Goal: Task Accomplishment & Management: Use online tool/utility

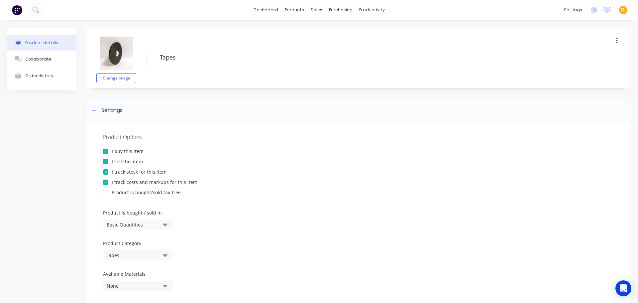
click at [12, 14] on button at bounding box center [17, 9] width 14 height 13
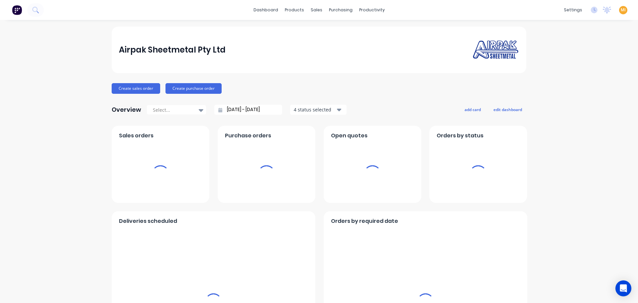
click at [621, 7] on span "MI" at bounding box center [623, 10] width 5 height 6
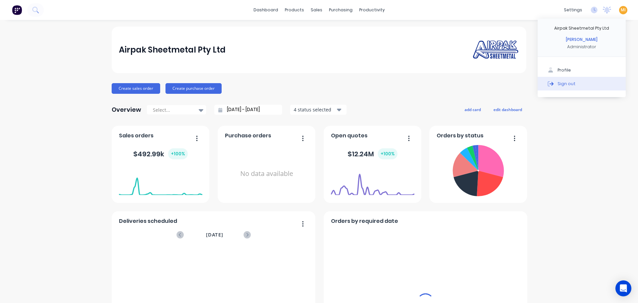
click at [585, 83] on button "Sign out" at bounding box center [582, 83] width 88 height 13
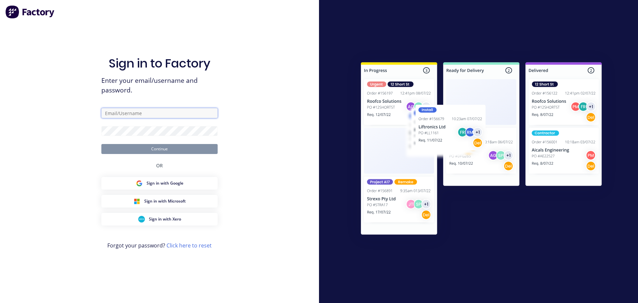
click at [150, 113] on input "text" at bounding box center [159, 113] width 116 height 10
click at [0, 303] on com-1password-button at bounding box center [0, 303] width 0 height 0
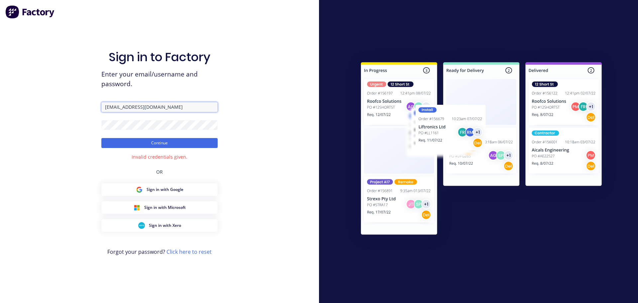
drag, startPoint x: 187, startPoint y: 106, endPoint x: 69, endPoint y: 110, distance: 117.4
click at [69, 110] on div "Sign in to Factory Enter your email/username and password. team+maricardemo@fac…" at bounding box center [159, 151] width 319 height 303
paste input "mfabricators.com.au"
type input "team+maricardemo@fmfabricators.com.au"
drag, startPoint x: 69, startPoint y: 129, endPoint x: 96, endPoint y: 137, distance: 27.9
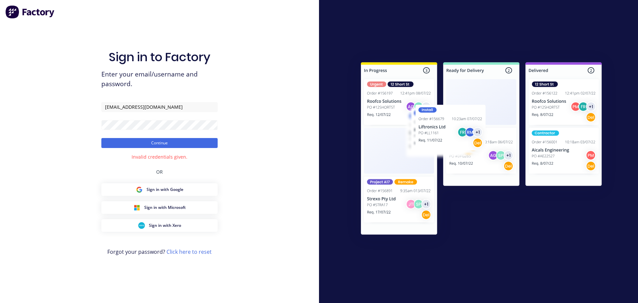
click at [70, 129] on div "Sign in to Factory Enter your email/username and password. team+maricardemo@fmf…" at bounding box center [159, 151] width 319 height 303
click at [132, 146] on button "Continue" at bounding box center [159, 143] width 116 height 10
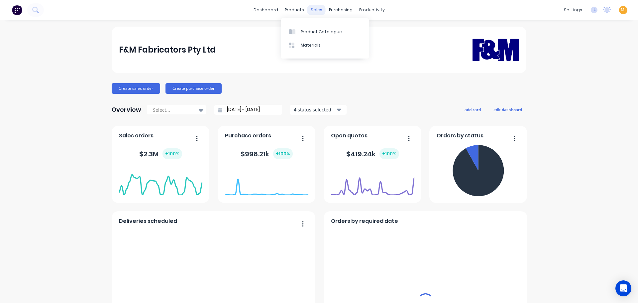
click at [390, 44] on div "F&M Fabricators Pty Ltd" at bounding box center [319, 50] width 401 height 42
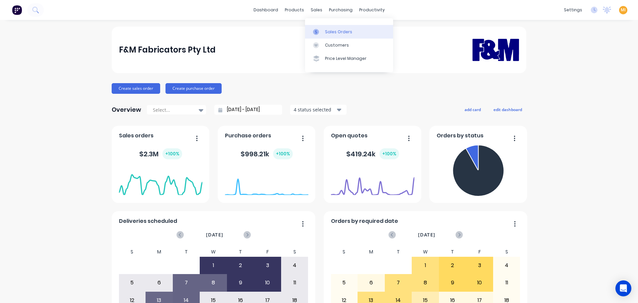
click at [322, 30] on div at bounding box center [318, 32] width 10 height 6
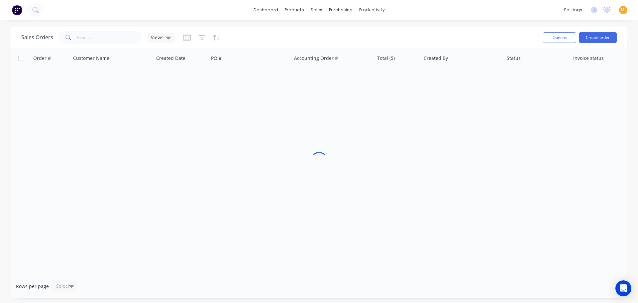
click at [104, 30] on div "Sales Orders Views" at bounding box center [279, 37] width 517 height 16
click at [105, 41] on input "text" at bounding box center [109, 37] width 65 height 13
paste input "195415"
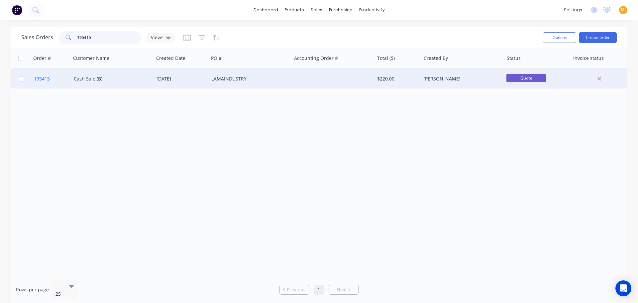
type input "195415"
click at [62, 84] on link "195415" at bounding box center [54, 79] width 40 height 20
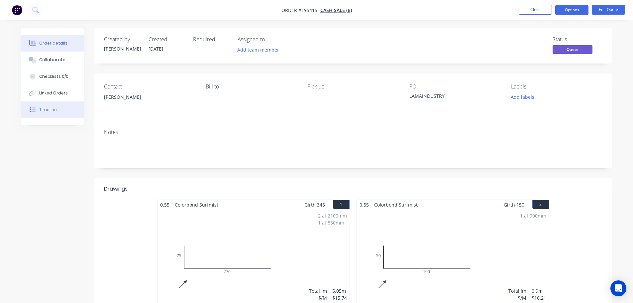
click at [49, 118] on button "Timeline" at bounding box center [52, 109] width 63 height 17
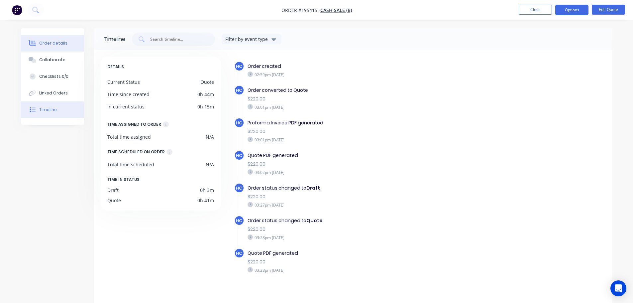
click at [61, 39] on button "Order details" at bounding box center [52, 43] width 63 height 17
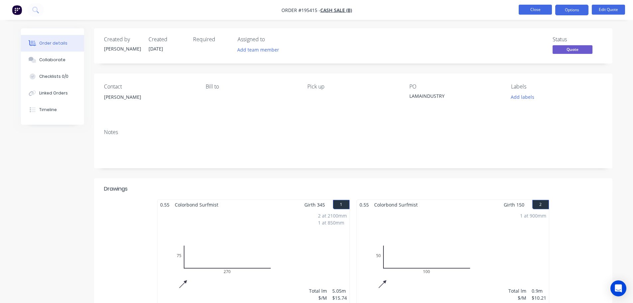
click at [541, 9] on button "Close" at bounding box center [535, 10] width 33 height 10
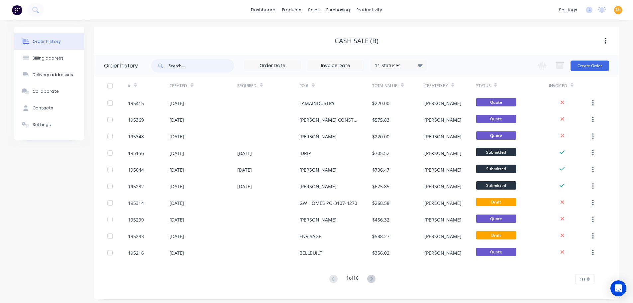
click at [183, 67] on input "text" at bounding box center [202, 65] width 66 height 13
paste input "195415"
type input "195415"
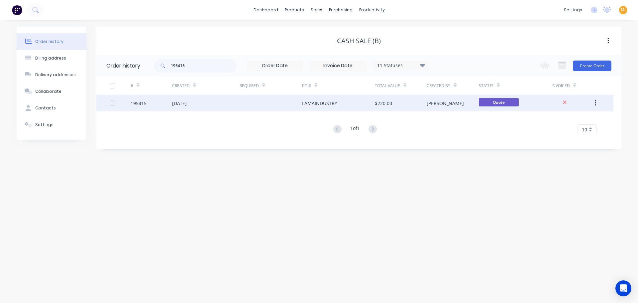
click at [150, 107] on div "195415" at bounding box center [152, 103] width 42 height 17
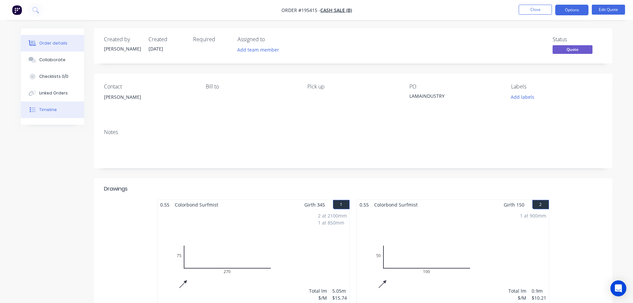
click at [54, 110] on div "Timeline" at bounding box center [48, 110] width 18 height 6
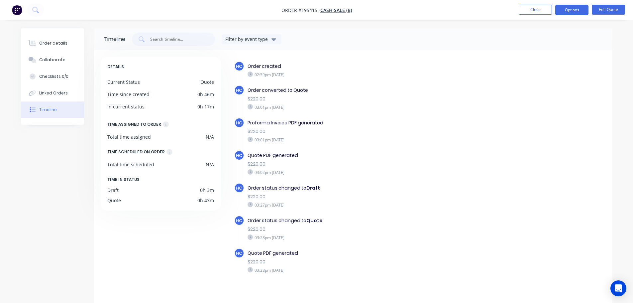
click at [43, 34] on div "Order details Collaborate Checklists 0/0 Linked Orders Timeline" at bounding box center [52, 76] width 63 height 96
click at [46, 38] on button "Order details" at bounding box center [52, 43] width 63 height 17
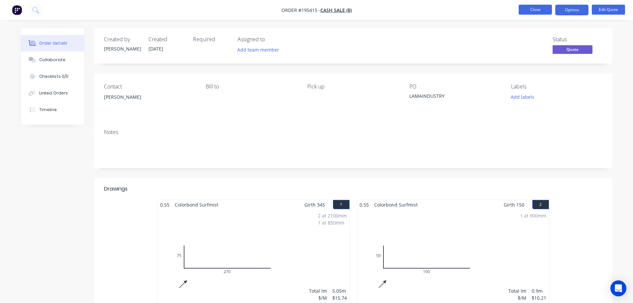
click at [542, 8] on button "Close" at bounding box center [535, 10] width 33 height 10
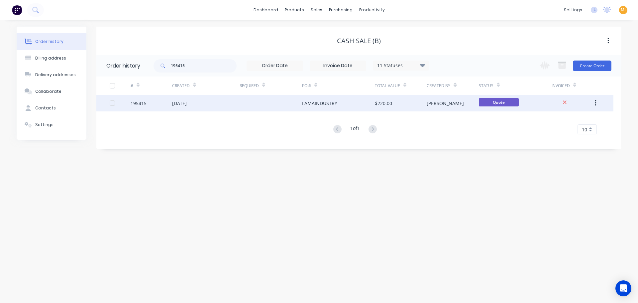
click at [173, 104] on div "[DATE]" at bounding box center [179, 103] width 15 height 7
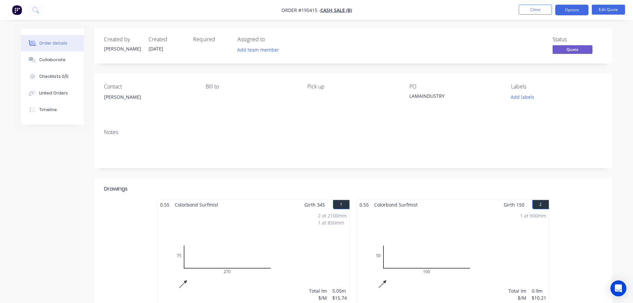
click at [16, 8] on img "button" at bounding box center [17, 10] width 10 height 10
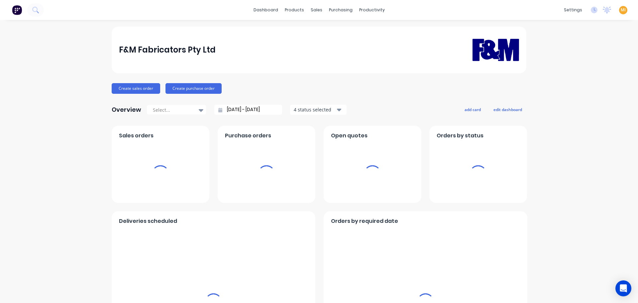
click at [621, 9] on span "MI" at bounding box center [623, 10] width 5 height 6
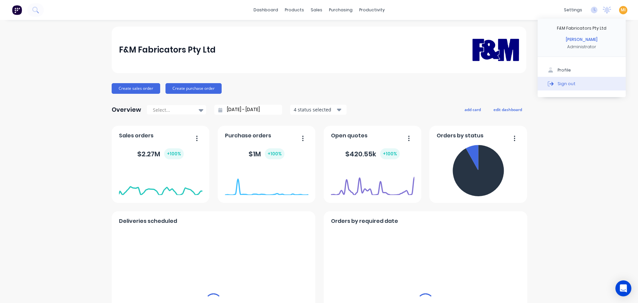
click at [558, 86] on div "Sign out" at bounding box center [567, 83] width 18 height 6
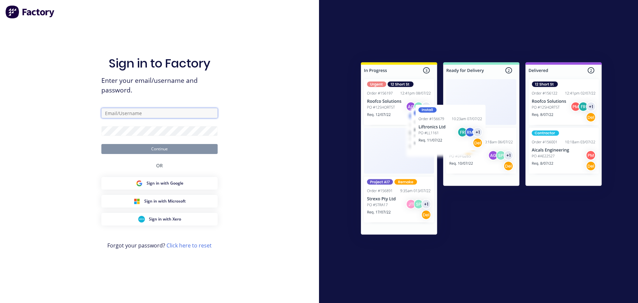
click at [145, 113] on input "text" at bounding box center [159, 113] width 116 height 10
type input "[EMAIL_ADDRESS][DOMAIN_NAME]"
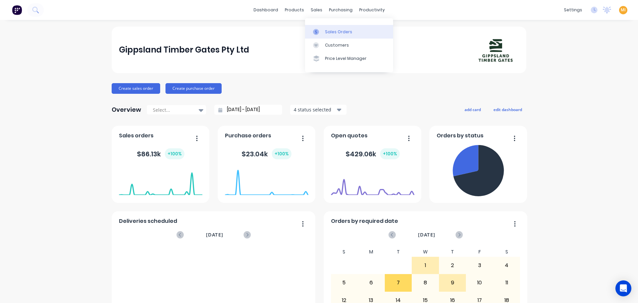
click at [335, 32] on div "Sales Orders" at bounding box center [338, 32] width 27 height 6
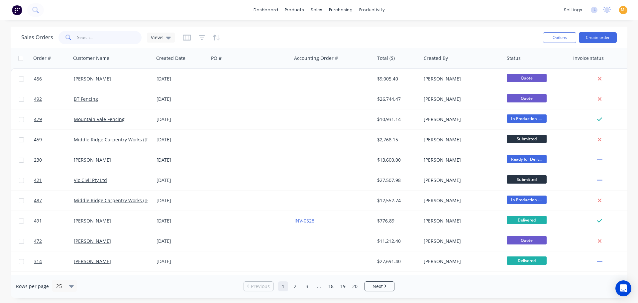
click at [117, 36] on input "text" at bounding box center [109, 37] width 65 height 13
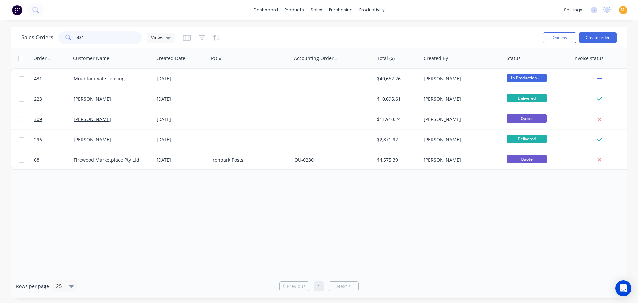
type input "431"
click at [70, 87] on link "431" at bounding box center [54, 79] width 40 height 20
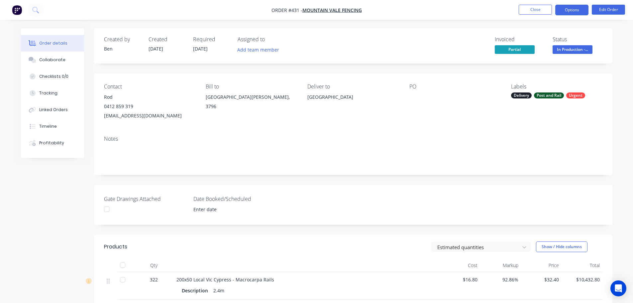
click at [573, 11] on button "Options" at bounding box center [572, 10] width 33 height 11
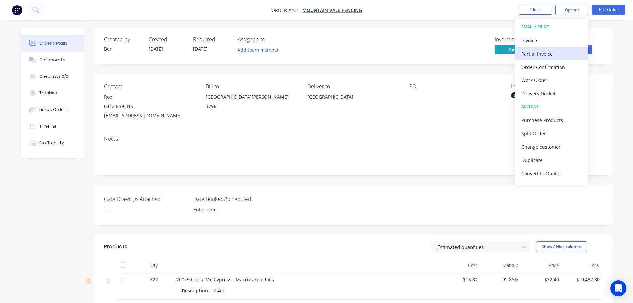
click at [545, 55] on div "Partial Invoice" at bounding box center [552, 54] width 61 height 10
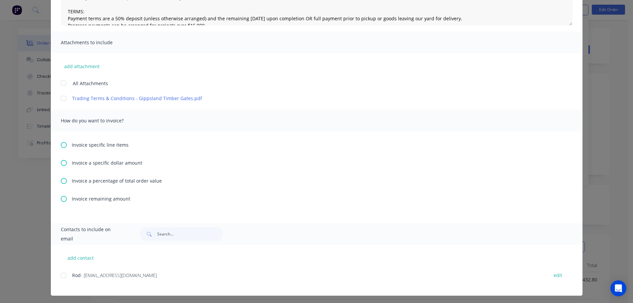
scroll to position [119, 0]
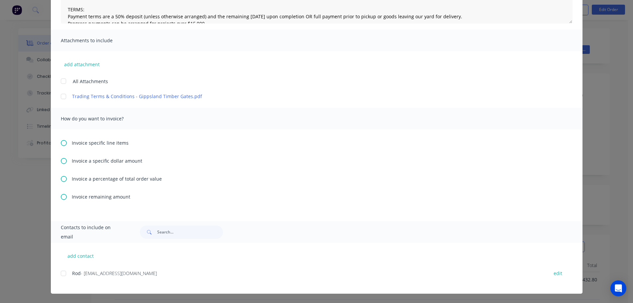
click at [96, 198] on span "Invoice remaining amount" at bounding box center [101, 196] width 59 height 7
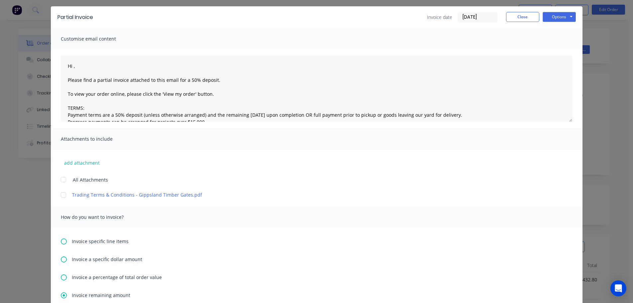
scroll to position [0, 0]
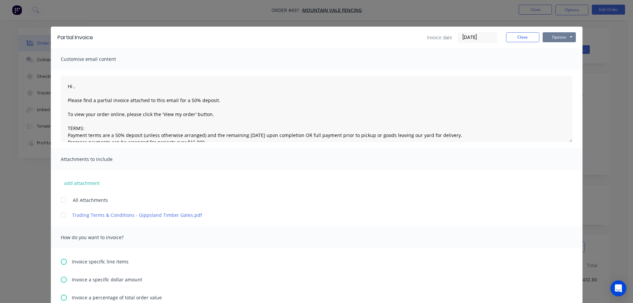
click at [569, 32] on button "Options" at bounding box center [559, 37] width 33 height 10
type textarea "Hi , Please find a partial invoice attached to this email for a 50% deposit. To…"
click at [560, 58] on button "Print" at bounding box center [564, 60] width 43 height 11
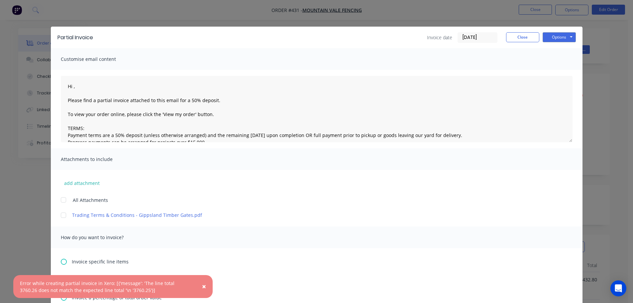
type textarea "Hi , Please find a partial invoice attached to this email for a 50% deposit. To…"
drag, startPoint x: 188, startPoint y: 283, endPoint x: 170, endPoint y: 286, distance: 17.9
click at [170, 286] on div "Error while creating partial invoice in Xero: [{'message': 'The line total 3760…" at bounding box center [106, 287] width 173 height 14
click at [177, 284] on div "Error while creating partial invoice in Xero: [{'message': 'The line total 3760…" at bounding box center [106, 287] width 173 height 14
drag, startPoint x: 180, startPoint y: 284, endPoint x: 169, endPoint y: 286, distance: 11.3
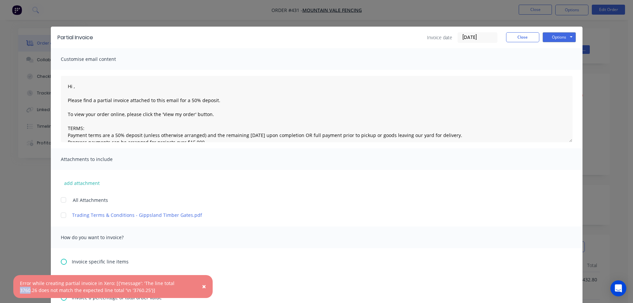
click at [169, 286] on div "Error while creating partial invoice in Xero: [{'message': 'The line total 3760…" at bounding box center [106, 287] width 173 height 14
copy div "3760"
click at [515, 41] on button "Close" at bounding box center [522, 37] width 33 height 10
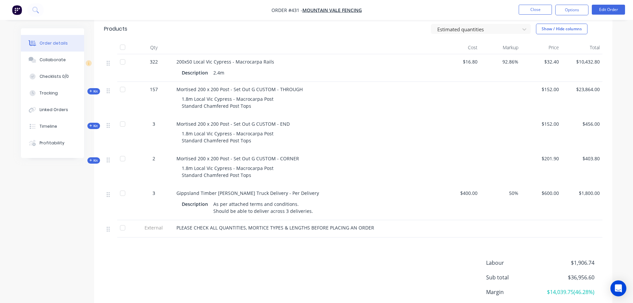
scroll to position [233, 0]
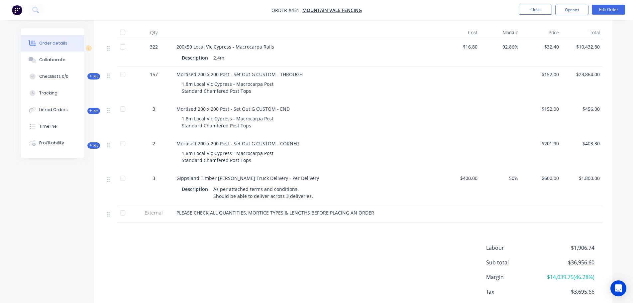
click at [94, 79] on div "Order details Collaborate Checklists 0/0 Tracking Linked Orders Timeline Profit…" at bounding box center [57, 93] width 73 height 130
drag, startPoint x: 90, startPoint y: 74, endPoint x: 93, endPoint y: 82, distance: 8.5
click at [90, 74] on span "Kit" at bounding box center [93, 76] width 9 height 5
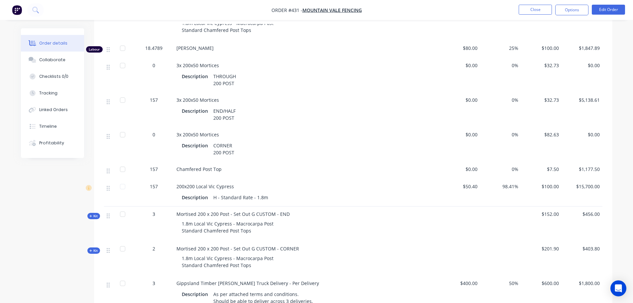
scroll to position [299, 0]
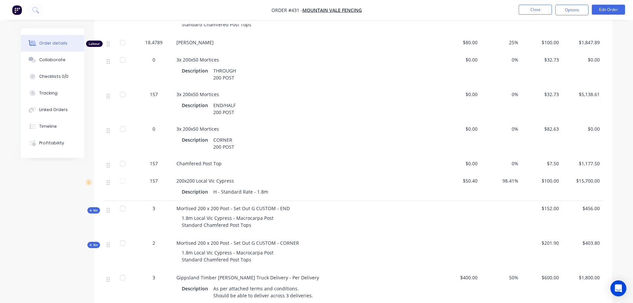
click at [94, 211] on span "Kit" at bounding box center [93, 210] width 9 height 5
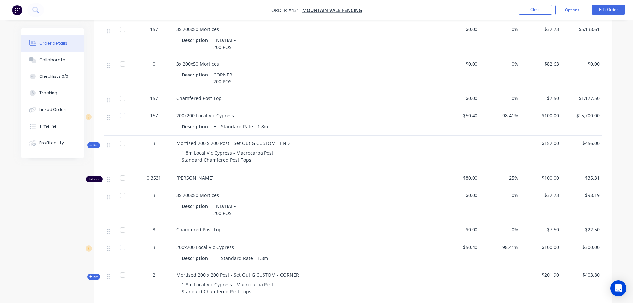
scroll to position [366, 0]
click at [95, 274] on span "Kit" at bounding box center [93, 275] width 9 height 5
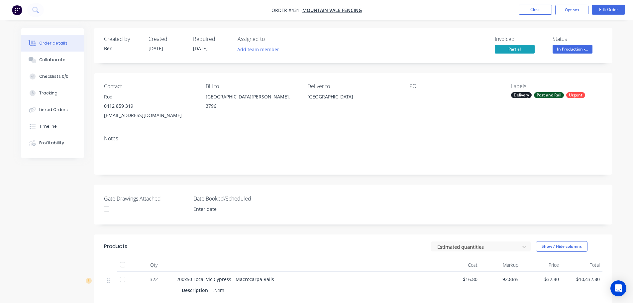
scroll to position [0, 0]
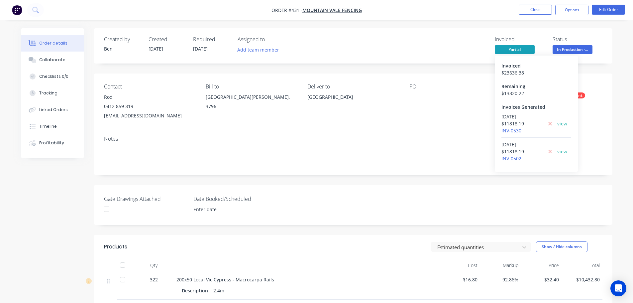
click at [560, 123] on link "view" at bounding box center [563, 123] width 10 height 7
click at [563, 153] on link "view" at bounding box center [563, 151] width 10 height 7
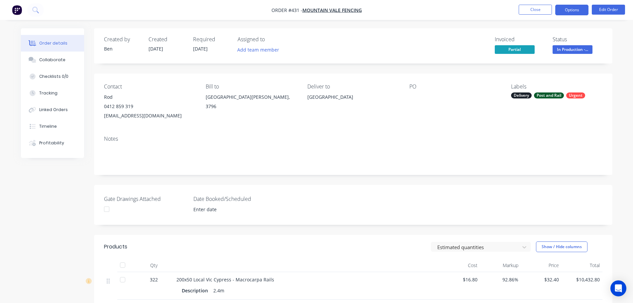
click at [569, 10] on button "Options" at bounding box center [572, 10] width 33 height 11
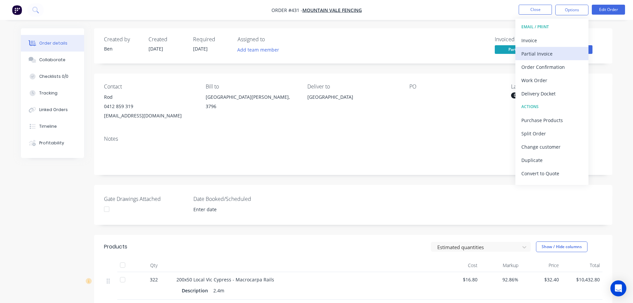
click at [553, 55] on div "Partial Invoice" at bounding box center [552, 54] width 61 height 10
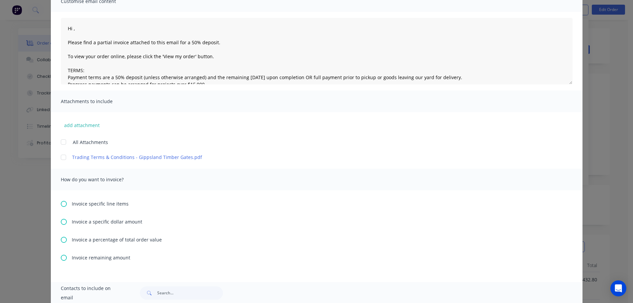
scroll to position [66, 0]
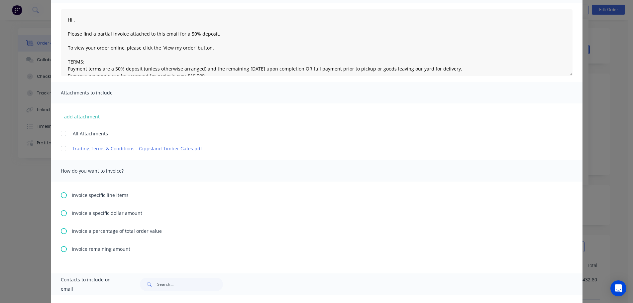
click at [100, 250] on span "Invoice remaining amount" at bounding box center [101, 248] width 59 height 7
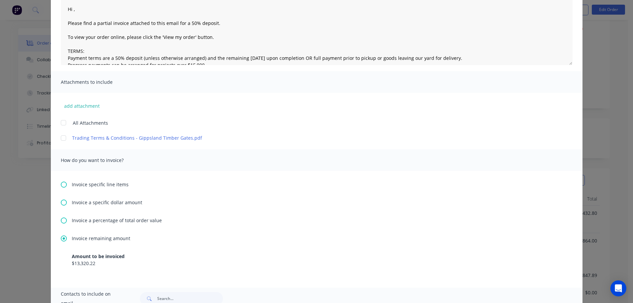
scroll to position [0, 0]
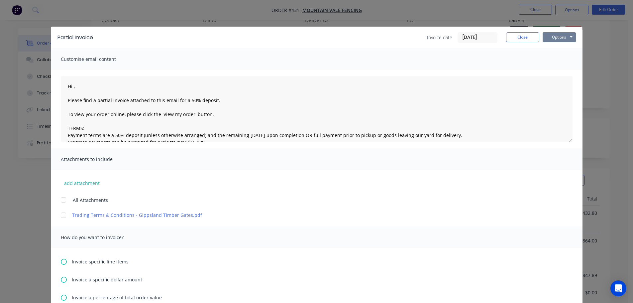
click at [563, 33] on button "Options" at bounding box center [559, 37] width 33 height 10
type textarea "Hi , Please find a partial invoice attached to this email for a 50% deposit. To…"
click at [550, 61] on button "Print" at bounding box center [564, 60] width 43 height 11
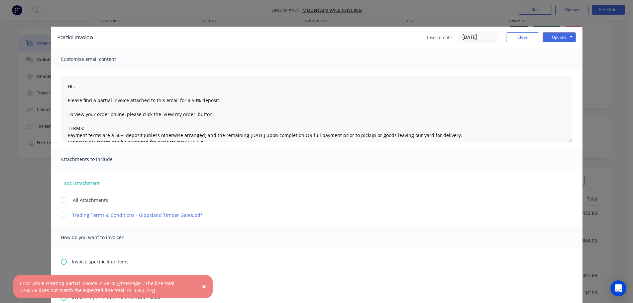
type textarea "Hi , Please find a partial invoice attached to this email for a 50% deposit. To…"
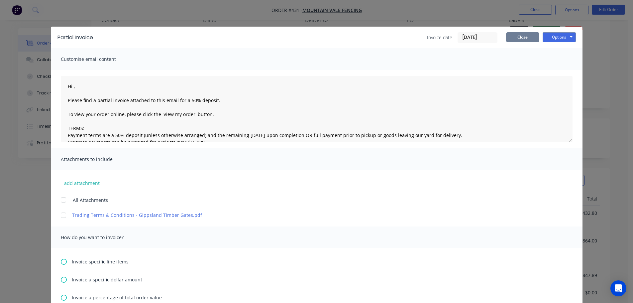
click at [510, 35] on button "Close" at bounding box center [522, 37] width 33 height 10
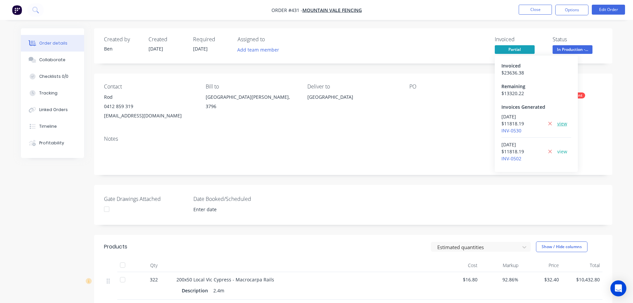
click at [564, 126] on link "view" at bounding box center [563, 123] width 10 height 7
click at [562, 149] on link "view" at bounding box center [563, 151] width 10 height 7
drag, startPoint x: 522, startPoint y: 92, endPoint x: 504, endPoint y: 93, distance: 18.3
click at [504, 93] on div "$ 13320.22" at bounding box center [537, 93] width 70 height 7
copy div "13320.22"
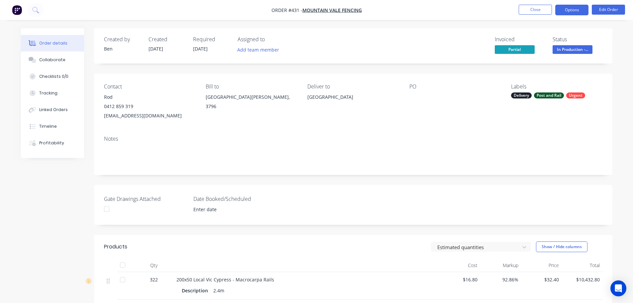
click at [569, 8] on button "Options" at bounding box center [572, 10] width 33 height 11
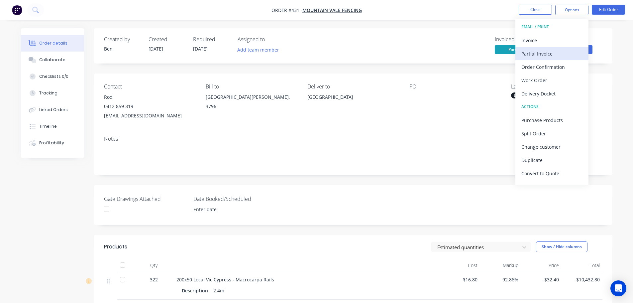
click at [557, 52] on div "Partial Invoice" at bounding box center [552, 54] width 61 height 10
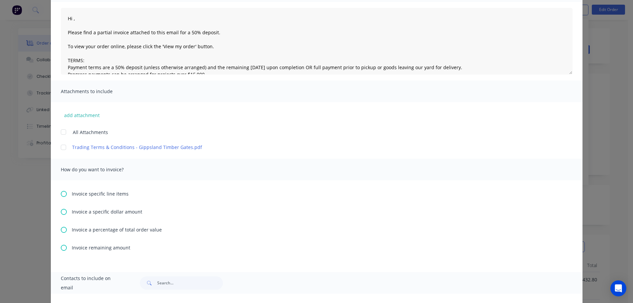
scroll to position [119, 0]
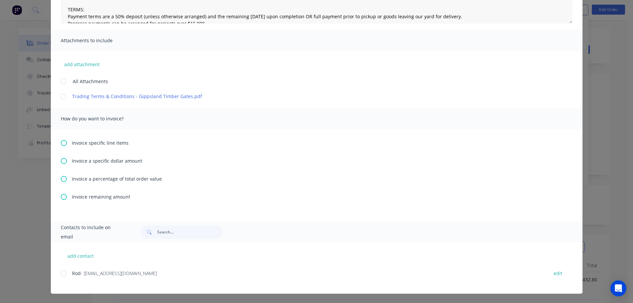
click at [98, 160] on span "Invoice a specific dollar amount" at bounding box center [107, 160] width 70 height 7
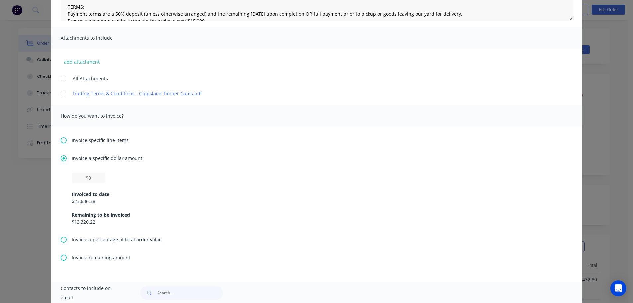
scroll to position [133, 0]
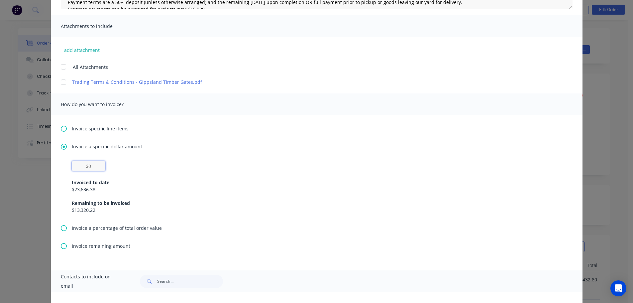
click at [94, 167] on input "text" at bounding box center [89, 166] width 34 height 10
paste input "$13,320.22"
type textarea "Hi , Please find a partial invoice attached to this email for a 50% deposit. To…"
type input "$13,320.22"
click at [124, 166] on div "$13,320.22 Invoiced to date $23,636.38 Remaining to be invoiced $13,320.22" at bounding box center [317, 187] width 490 height 53
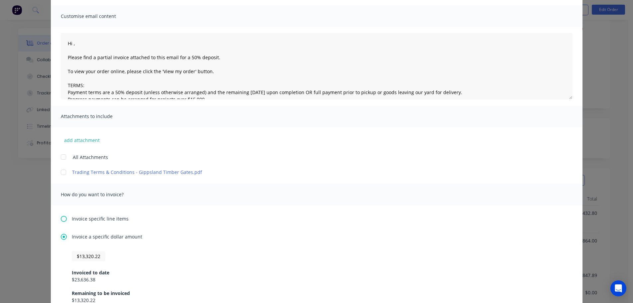
scroll to position [0, 0]
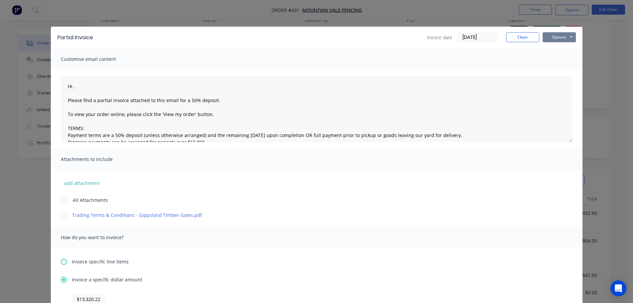
click at [560, 37] on button "Options" at bounding box center [559, 37] width 33 height 10
type textarea "Hi , Please find a partial invoice attached to this email for a 50% deposit. To…"
click at [554, 60] on button "Print" at bounding box center [564, 60] width 43 height 11
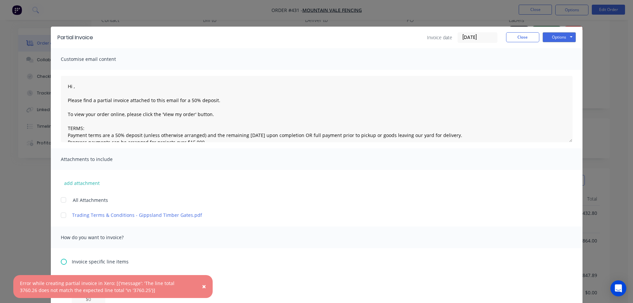
type textarea "Hi , Please find a partial invoice attached to this email for a 50% deposit. To…"
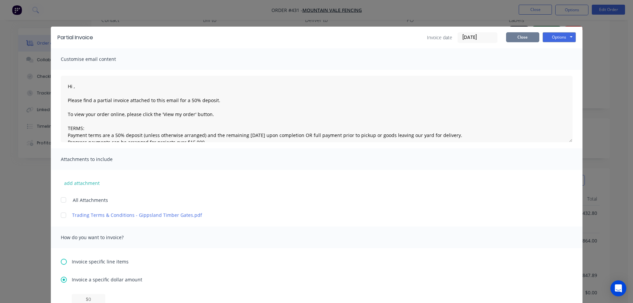
click at [514, 33] on button "Close" at bounding box center [522, 37] width 33 height 10
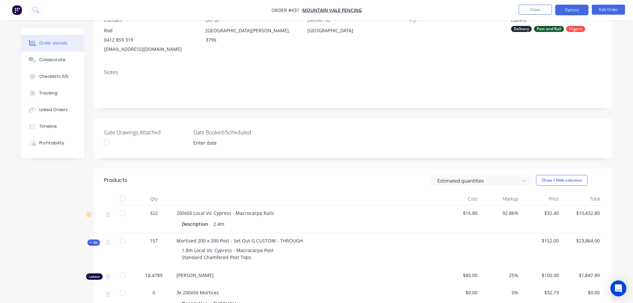
click at [575, 7] on button "Options" at bounding box center [572, 10] width 33 height 11
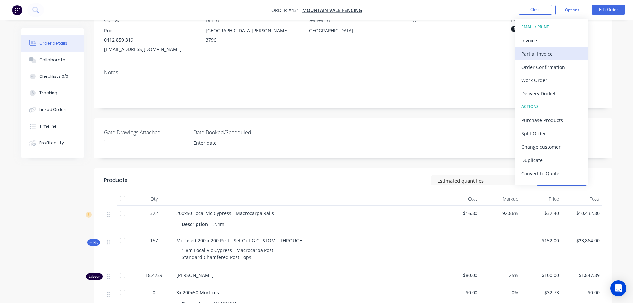
click at [547, 53] on div "Partial Invoice" at bounding box center [552, 54] width 61 height 10
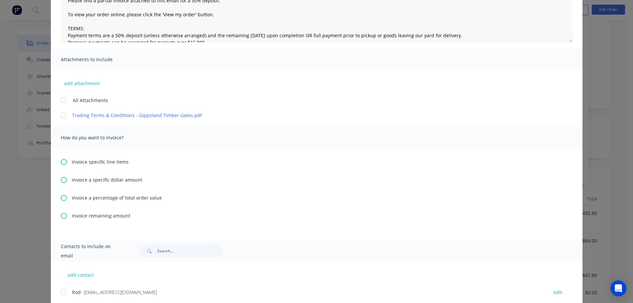
scroll to position [119, 0]
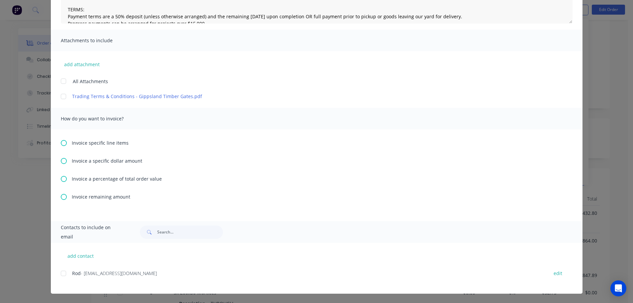
click at [102, 160] on span "Invoice a specific dollar amount" at bounding box center [107, 160] width 70 height 7
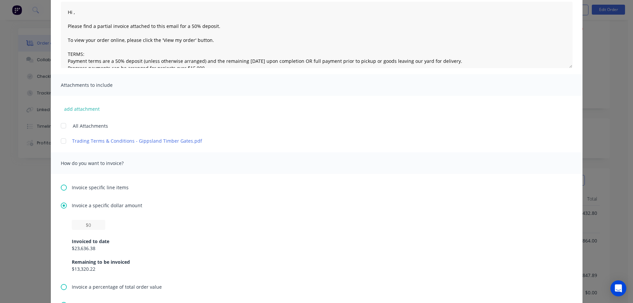
scroll to position [133, 0]
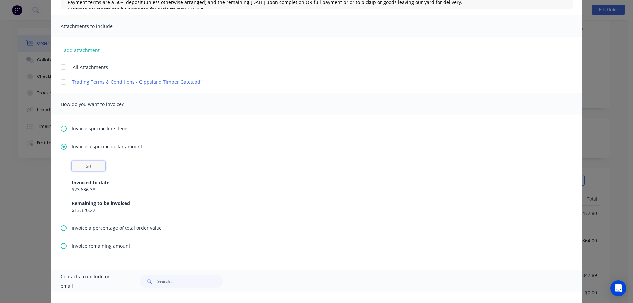
click at [91, 165] on input "text" at bounding box center [89, 166] width 34 height 10
paste input "$13,320.22"
type textarea "Hi , Please find a partial invoice attached to this email for a 50% deposit. To…"
type input "$13,320.22"
type textarea "Hi , Please find a partial invoice attached to this email for a 50% deposit. To…"
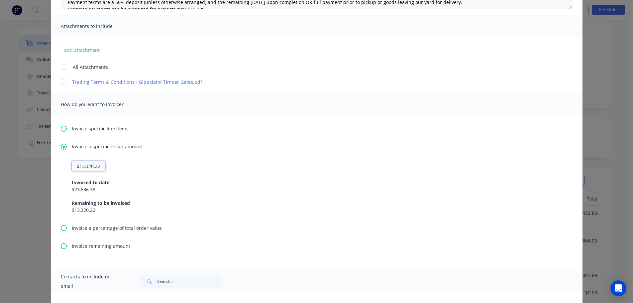
type input "$13,320.2"
type textarea "Hi , Please find a partial invoice attached to this email for a 50% deposit. To…"
type input "$13,320."
type textarea "Hi , Please find a partial invoice attached to this email for a 50% deposit. To…"
type input "$13,320"
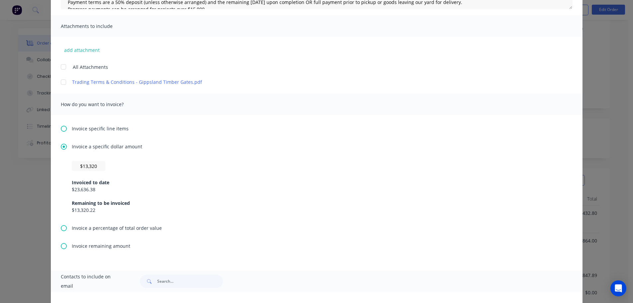
click at [157, 163] on div "$13,320 Invoiced to date $23,636.38 Remaining to be invoiced $13,320.22" at bounding box center [317, 187] width 490 height 53
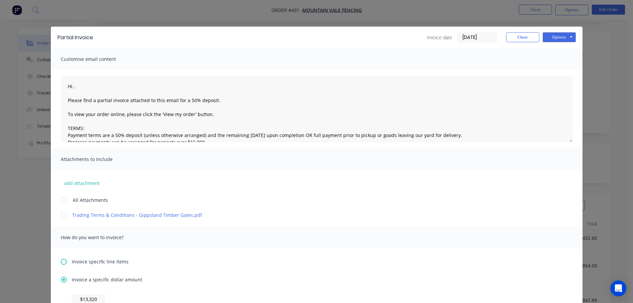
scroll to position [0, 0]
click at [555, 38] on button "Options" at bounding box center [559, 37] width 33 height 10
type textarea "Hi , Please find a partial invoice attached to this email for a 50% deposit. To…"
click at [555, 63] on button "Print" at bounding box center [564, 60] width 43 height 11
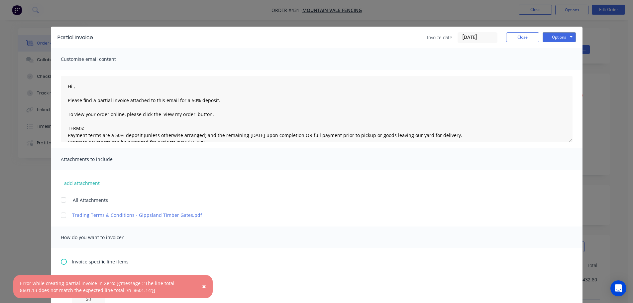
type textarea "Hi , Please find a partial invoice attached to this email for a 50% deposit. To…"
